Goal: Check status: Check status

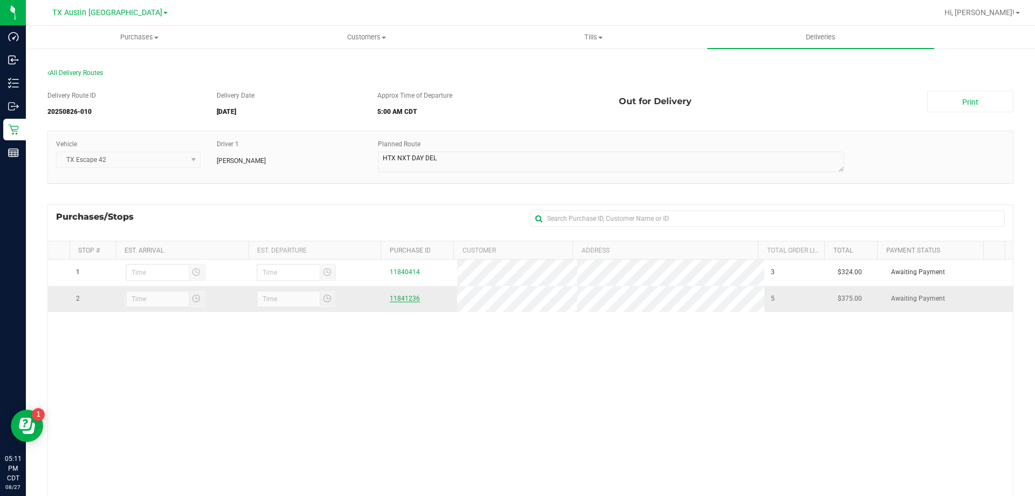
click at [400, 300] on link "11841236" at bounding box center [405, 298] width 30 height 8
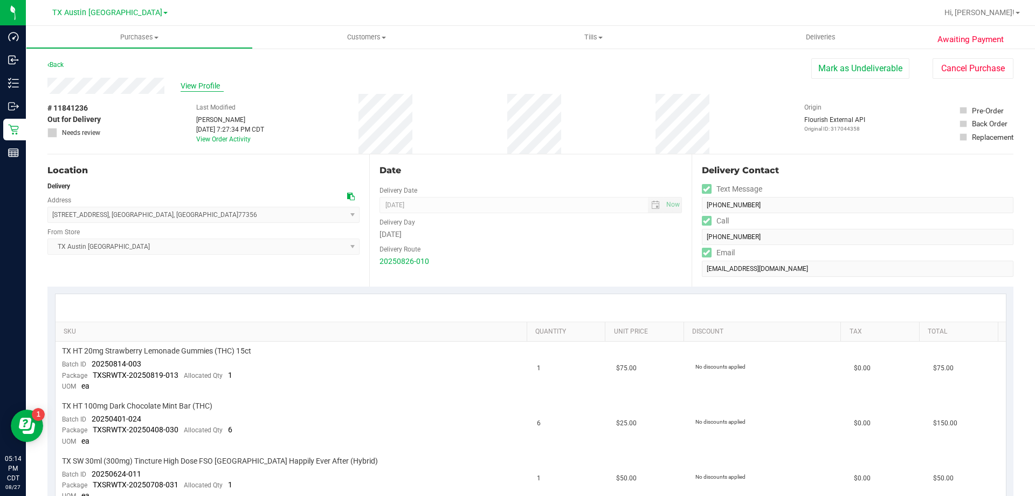
click at [198, 82] on span "View Profile" at bounding box center [202, 85] width 43 height 11
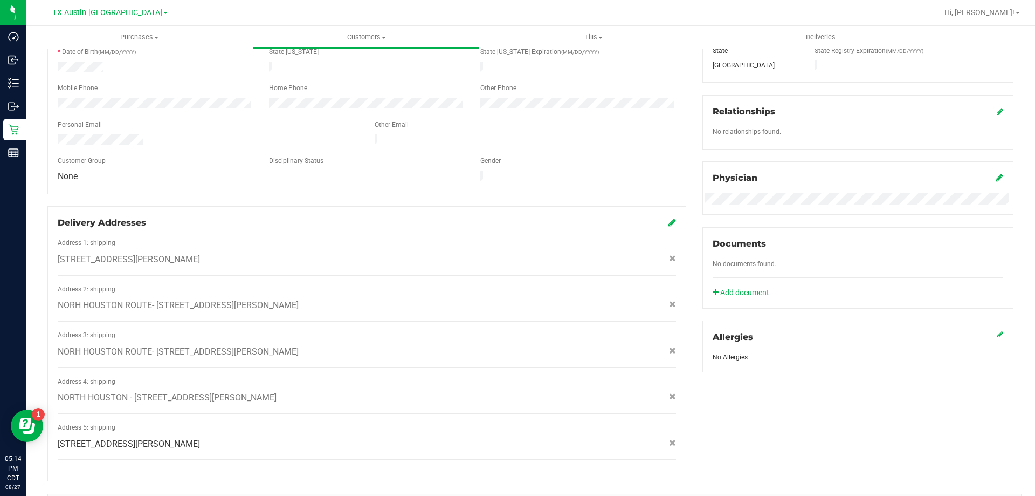
scroll to position [413, 0]
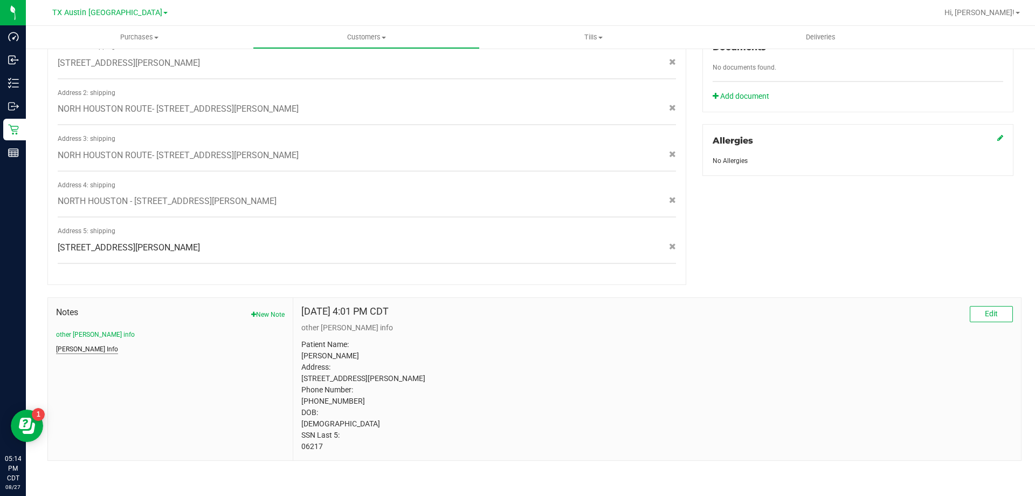
click at [79, 344] on button "[PERSON_NAME] Info" at bounding box center [87, 349] width 62 height 10
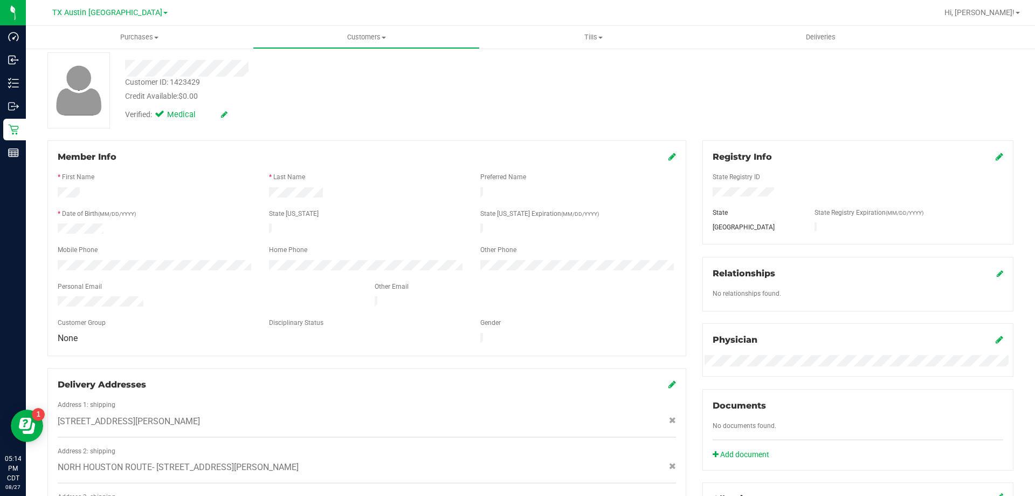
scroll to position [0, 0]
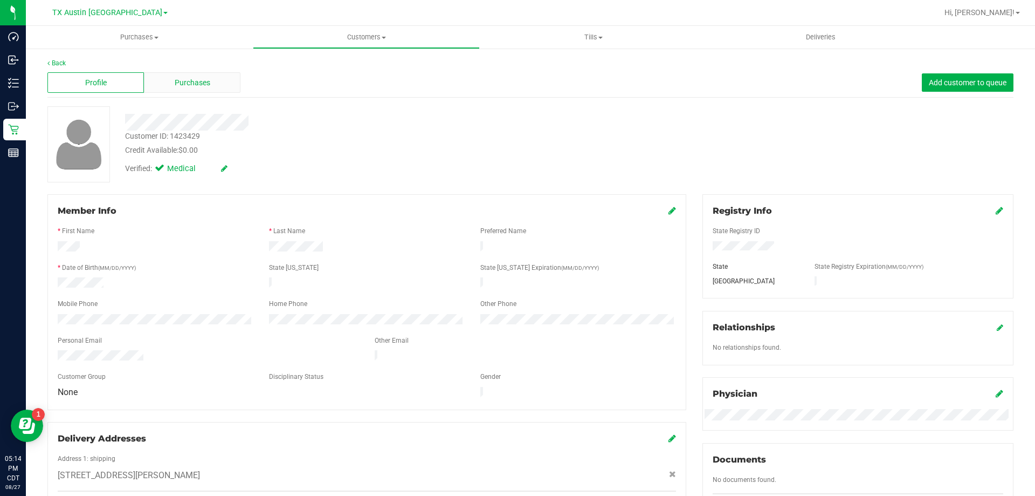
click at [193, 85] on span "Purchases" at bounding box center [193, 82] width 36 height 11
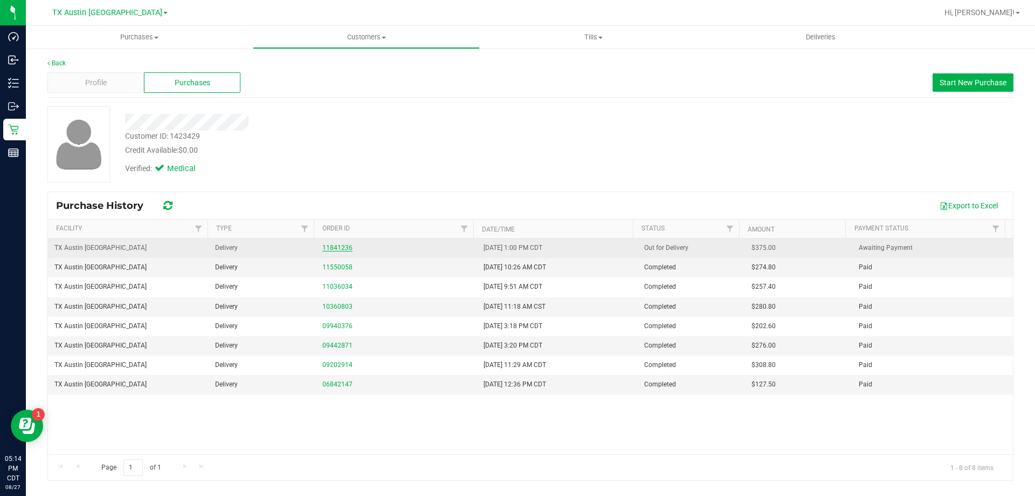
click at [331, 249] on link "11841236" at bounding box center [338, 248] width 30 height 8
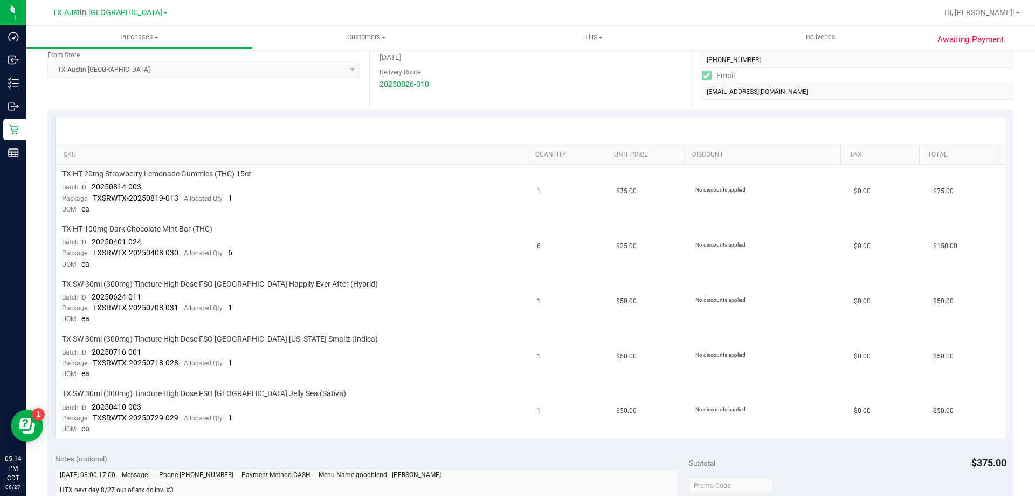
scroll to position [216, 0]
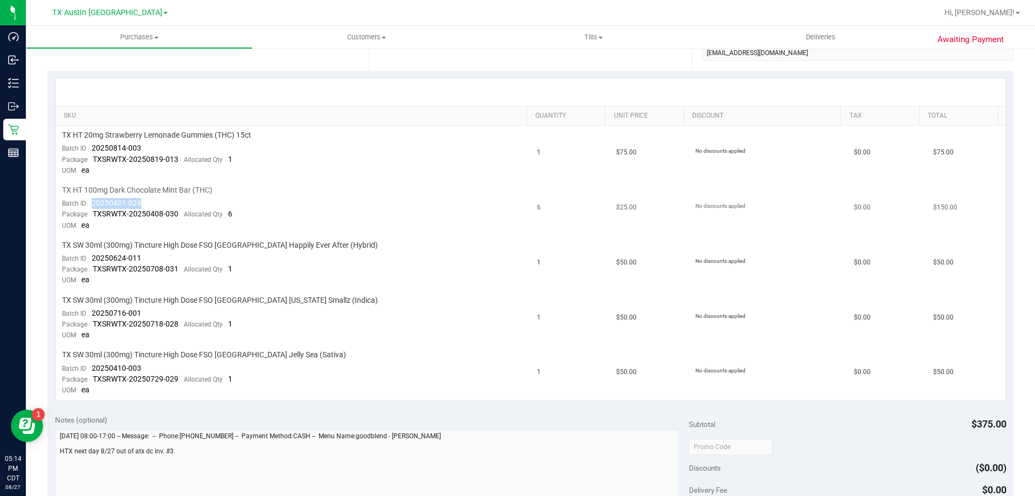
drag, startPoint x: 158, startPoint y: 202, endPoint x: 88, endPoint y: 204, distance: 69.6
click at [88, 204] on td "TX HT 100mg Dark Chocolate Mint Bar (THC) Batch ID 20250401-024 Package TXSRWTX…" at bounding box center [294, 208] width 476 height 55
copy span "20250401-024"
drag, startPoint x: 146, startPoint y: 258, endPoint x: 90, endPoint y: 260, distance: 55.6
click at [90, 260] on td "TX SW 30ml (300mg) Tincture High Dose FSO [GEOGRAPHIC_DATA] Happily Ever After …" at bounding box center [294, 263] width 476 height 55
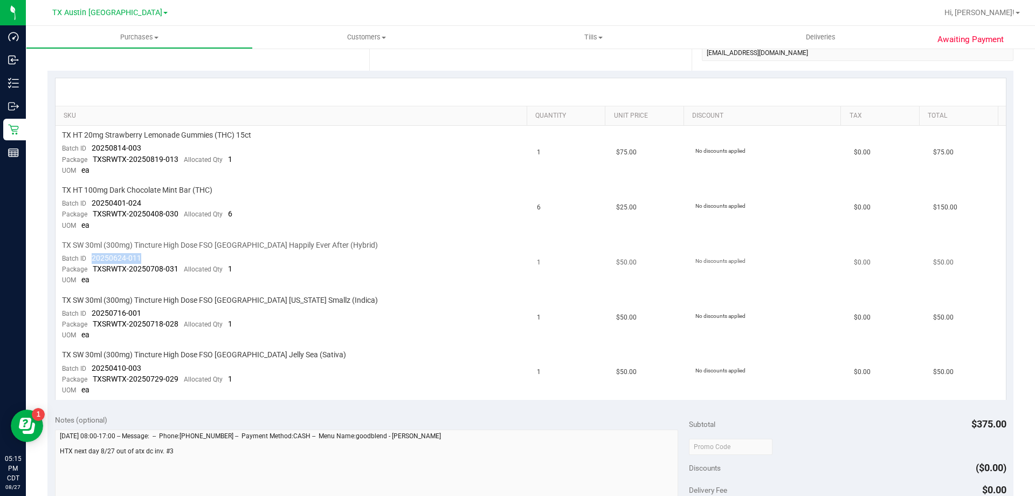
copy span "20250624-011"
drag, startPoint x: 158, startPoint y: 311, endPoint x: 91, endPoint y: 311, distance: 66.9
click at [91, 311] on td "TX SW 30ml (300mg) Tincture High Dose FSO [GEOGRAPHIC_DATA] [US_STATE] Smallz (…" at bounding box center [294, 318] width 476 height 55
copy span "20250716-001"
drag, startPoint x: 145, startPoint y: 366, endPoint x: 89, endPoint y: 372, distance: 56.4
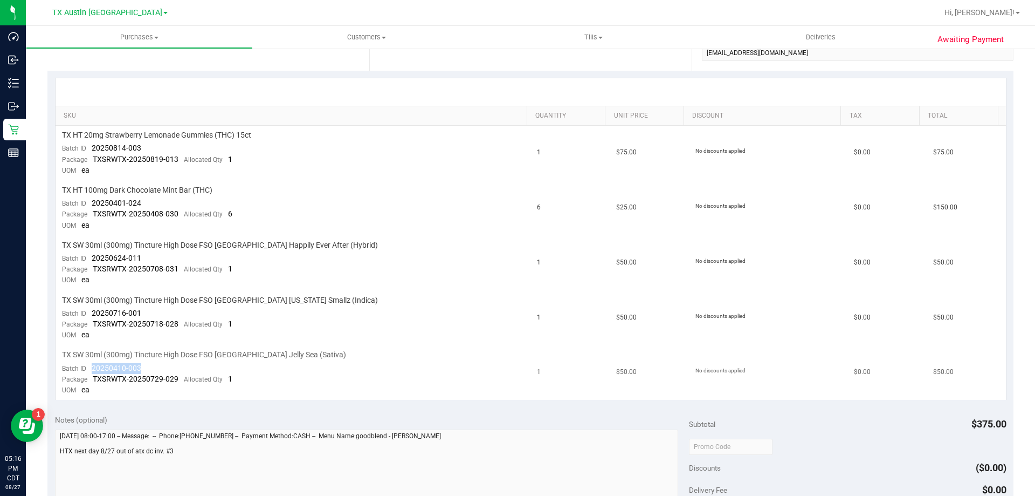
click at [89, 372] on td "TX SW 30ml (300mg) Tincture High Dose FSO [GEOGRAPHIC_DATA] Jelly Sea (Sativa) …" at bounding box center [294, 372] width 476 height 54
copy span "20250410-003"
